Goal: Task Accomplishment & Management: Use online tool/utility

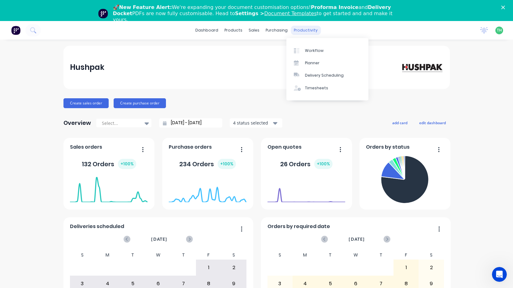
click at [301, 34] on div "productivity" at bounding box center [305, 30] width 30 height 9
click at [312, 88] on div "Timesheets" at bounding box center [316, 88] width 23 height 6
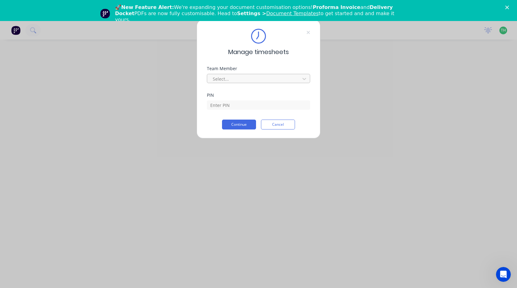
click at [244, 78] on div at bounding box center [254, 79] width 85 height 8
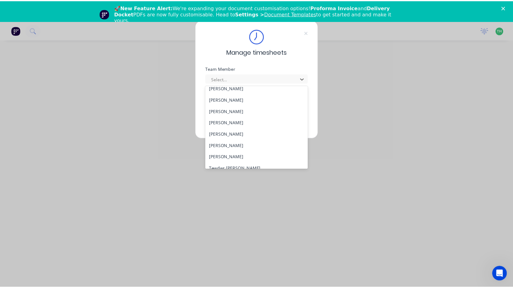
scroll to position [320, 0]
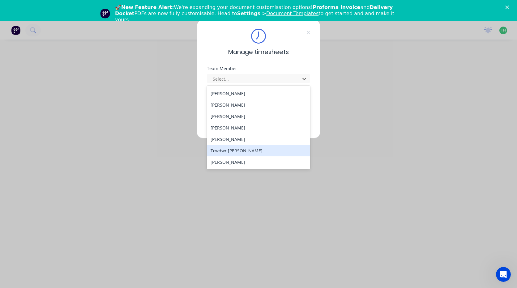
click at [236, 153] on div "Tewdwr [PERSON_NAME]" at bounding box center [258, 150] width 103 height 11
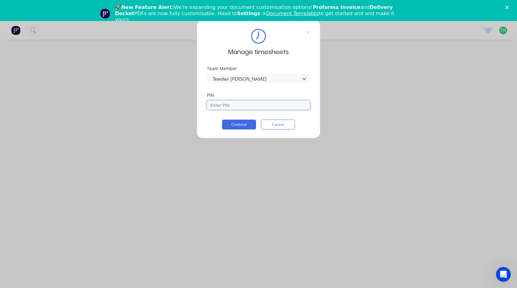
click at [238, 109] on input at bounding box center [258, 105] width 103 height 9
type input "2711"
click at [233, 125] on button "Continue" at bounding box center [239, 125] width 34 height 10
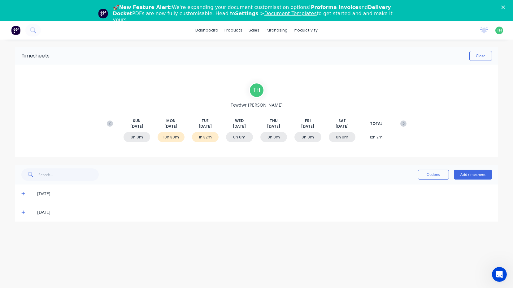
click at [22, 193] on icon at bounding box center [23, 194] width 4 height 4
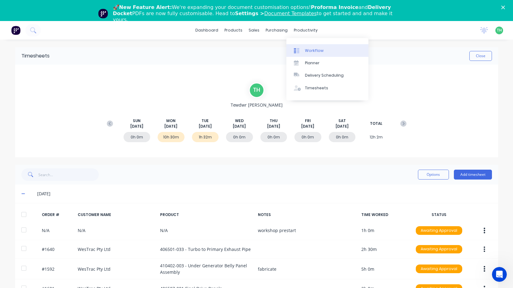
click at [313, 52] on div "Workflow" at bounding box center [314, 51] width 19 height 6
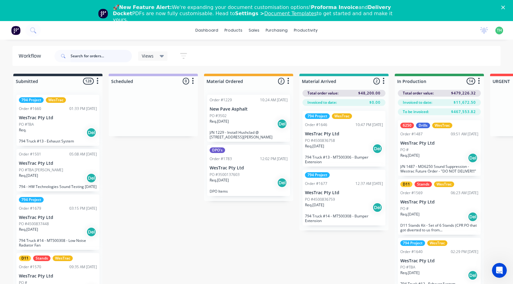
click at [86, 58] on input "text" at bounding box center [101, 56] width 61 height 12
type input "bottle lifter"
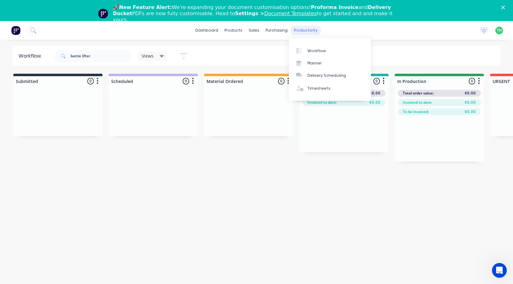
click at [303, 31] on div "productivity" at bounding box center [305, 30] width 30 height 9
click at [326, 89] on div "Timesheets" at bounding box center [318, 88] width 23 height 6
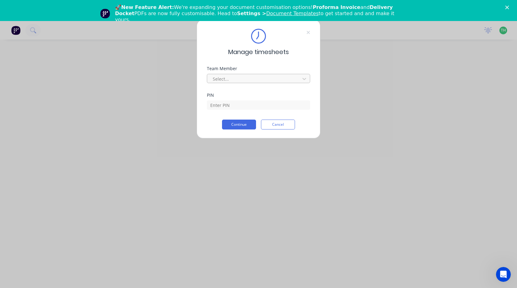
click at [251, 76] on div at bounding box center [254, 79] width 85 height 8
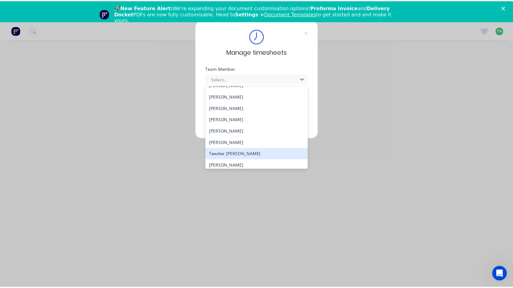
scroll to position [320, 0]
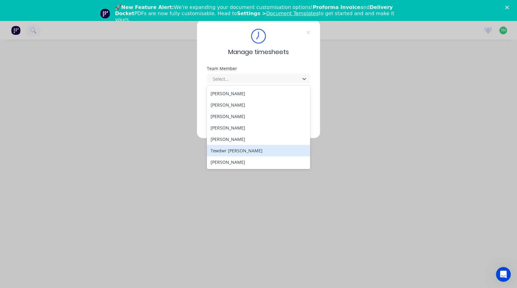
click at [239, 155] on div "Tewdwr [PERSON_NAME]" at bounding box center [258, 150] width 103 height 11
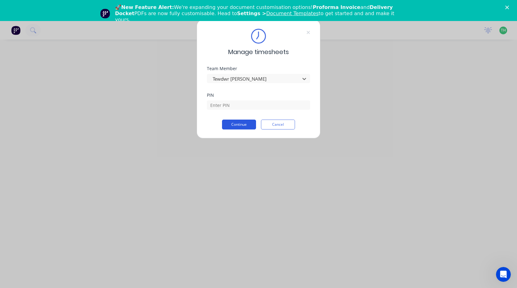
click at [243, 122] on button "Continue" at bounding box center [239, 125] width 34 height 10
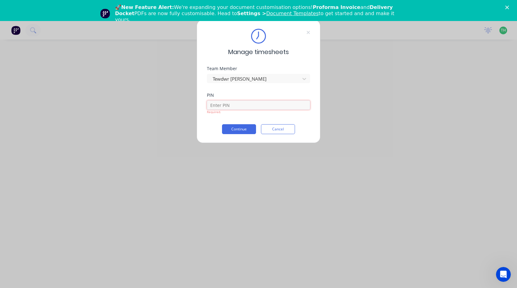
click at [235, 106] on input at bounding box center [258, 105] width 103 height 9
type input "2711"
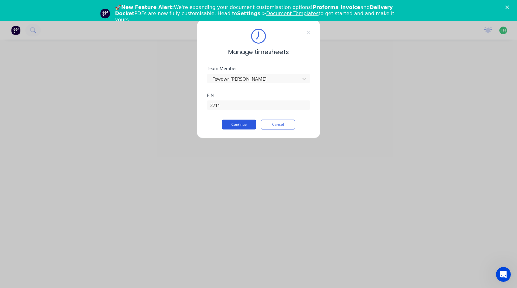
click at [238, 125] on button "Continue" at bounding box center [239, 125] width 34 height 10
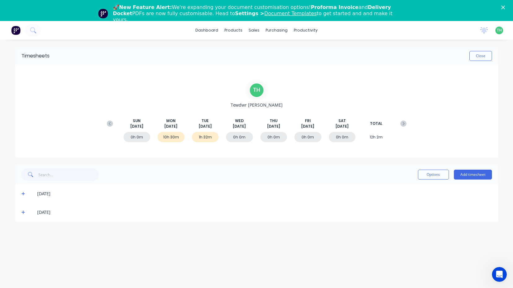
drag, startPoint x: 107, startPoint y: 125, endPoint x: 109, endPoint y: 128, distance: 3.2
click at [108, 125] on icon at bounding box center [110, 124] width 6 height 6
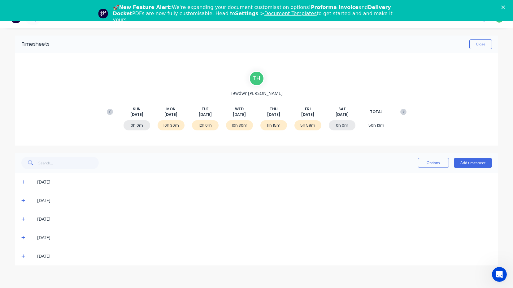
scroll to position [21, 0]
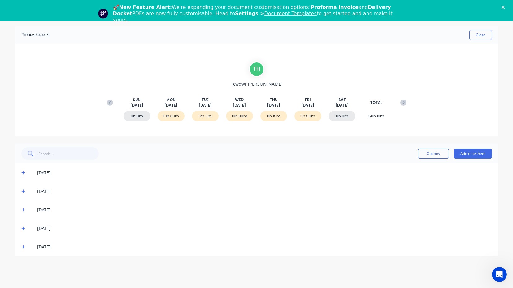
click at [24, 247] on icon at bounding box center [23, 248] width 4 height 4
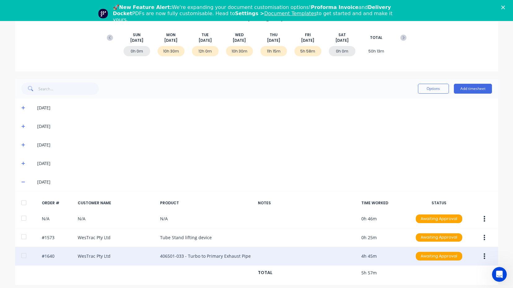
scroll to position [70, 0]
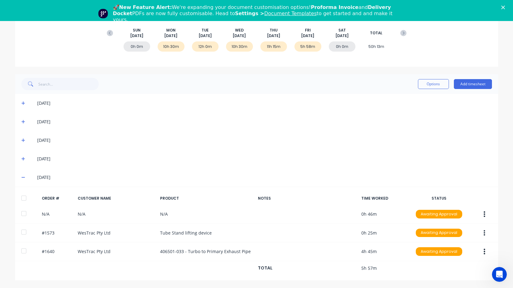
click at [507, 7] on div "Close" at bounding box center [504, 8] width 6 height 4
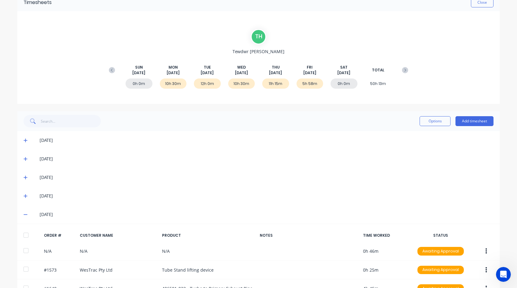
scroll to position [0, 0]
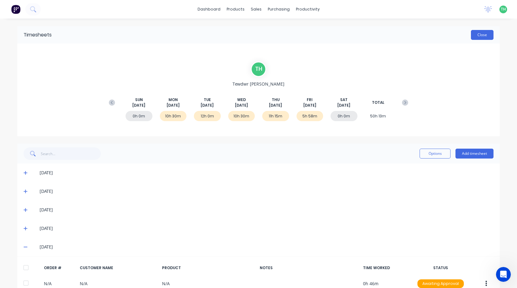
click at [478, 36] on button "Close" at bounding box center [482, 35] width 23 height 10
